Goal: Navigation & Orientation: Find specific page/section

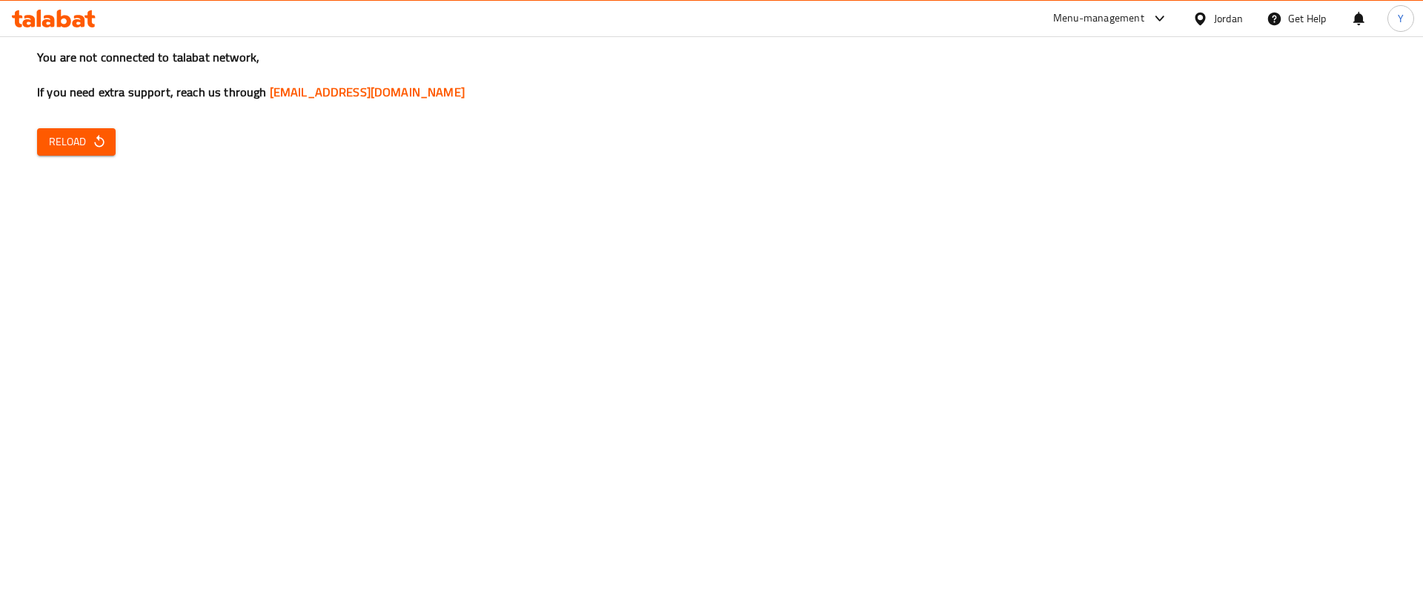
drag, startPoint x: 106, startPoint y: 144, endPoint x: 132, endPoint y: 138, distance: 26.6
click at [107, 144] on button "Reload" at bounding box center [76, 141] width 79 height 27
click at [107, 139] on button "Reload" at bounding box center [76, 141] width 79 height 27
drag, startPoint x: 81, startPoint y: 157, endPoint x: 154, endPoint y: 157, distance: 73.4
click at [82, 157] on div "You are not connected to talabat network, If you need extra support, reach us t…" at bounding box center [711, 306] width 1423 height 613
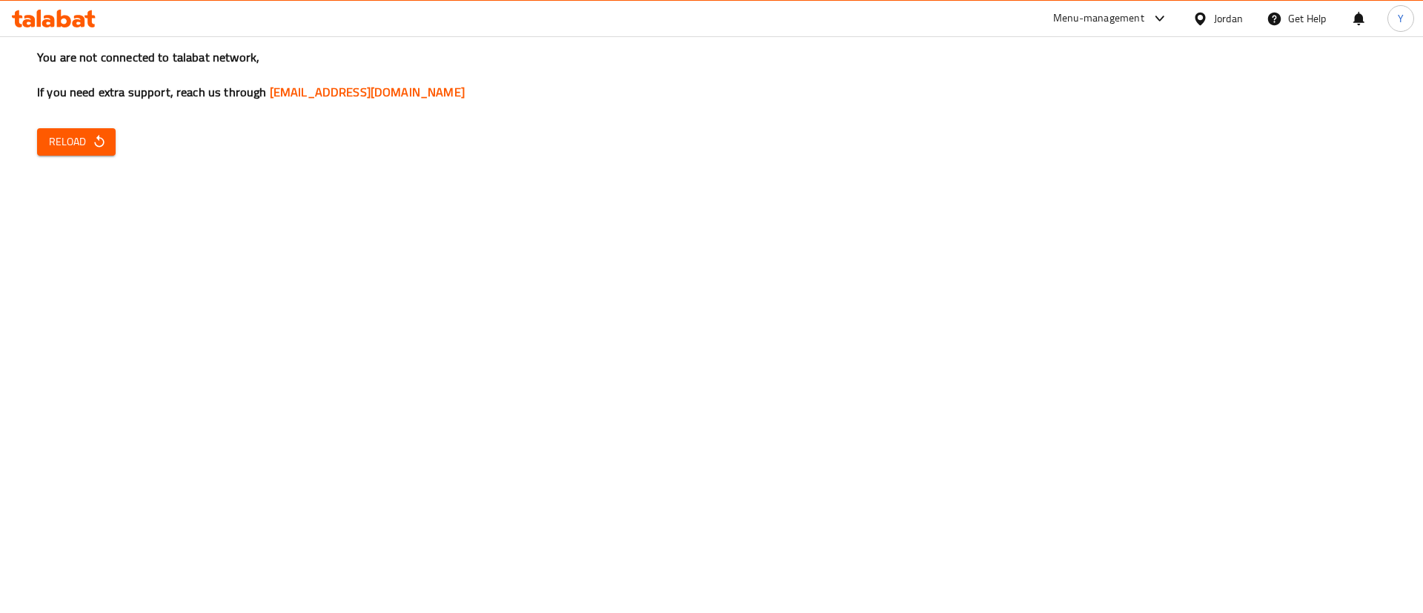
click at [91, 152] on button "Reload" at bounding box center [76, 141] width 79 height 27
click at [102, 150] on span "Reload" at bounding box center [76, 142] width 55 height 19
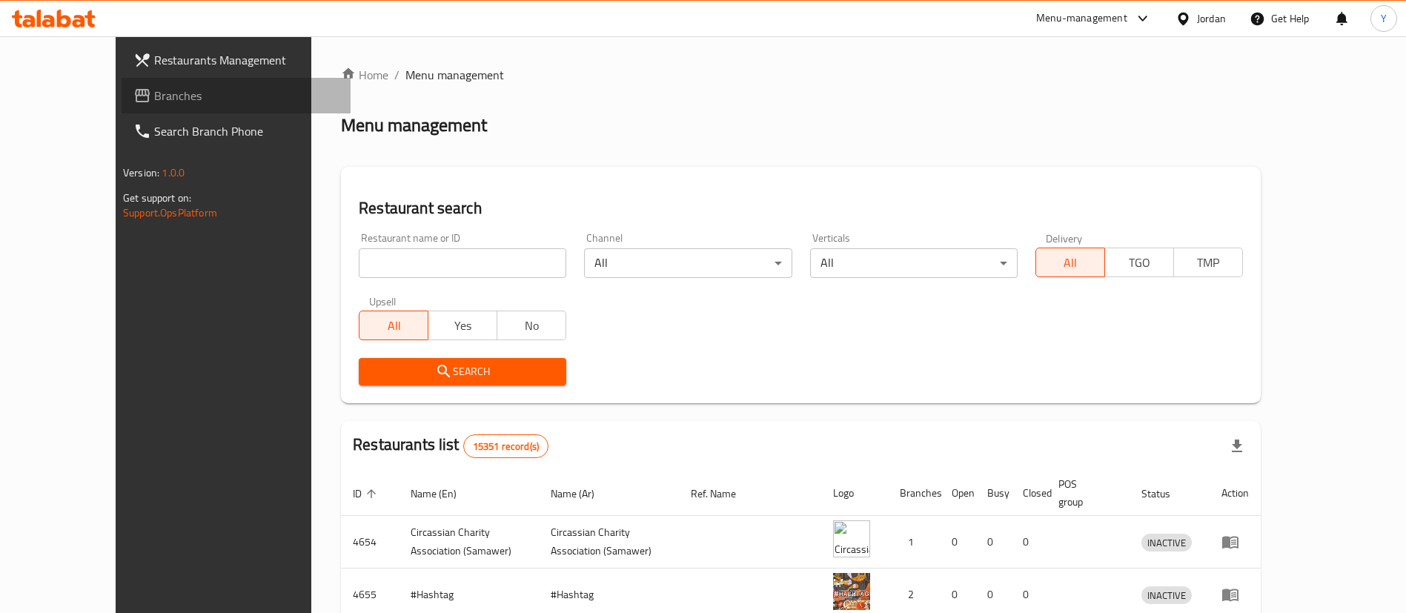
click at [154, 90] on span "Branches" at bounding box center [246, 96] width 185 height 18
